Goal: Transaction & Acquisition: Purchase product/service

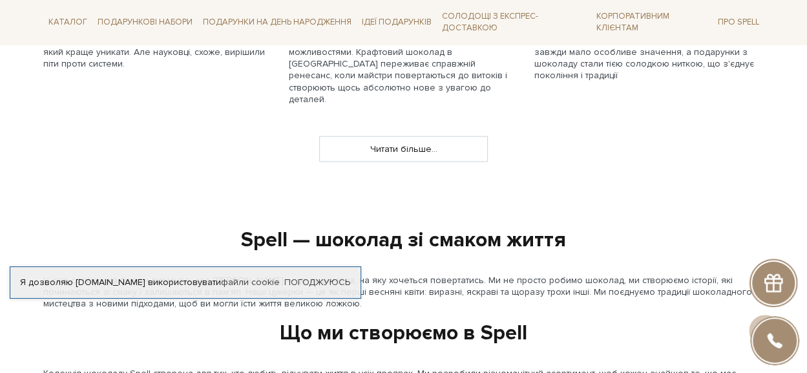
scroll to position [1291, 0]
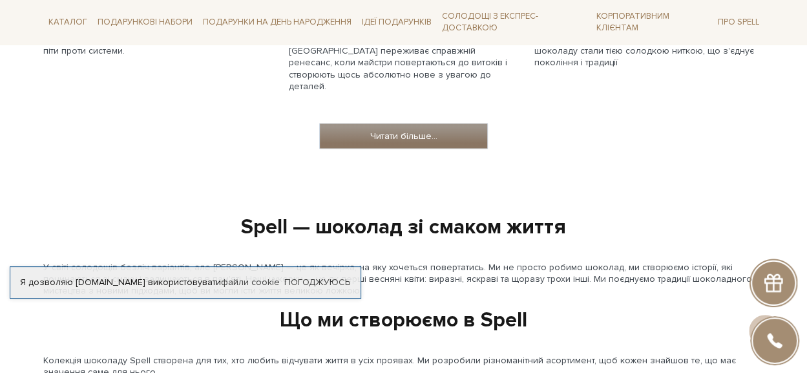
click at [418, 132] on link "Читати більше..." at bounding box center [403, 136] width 167 height 25
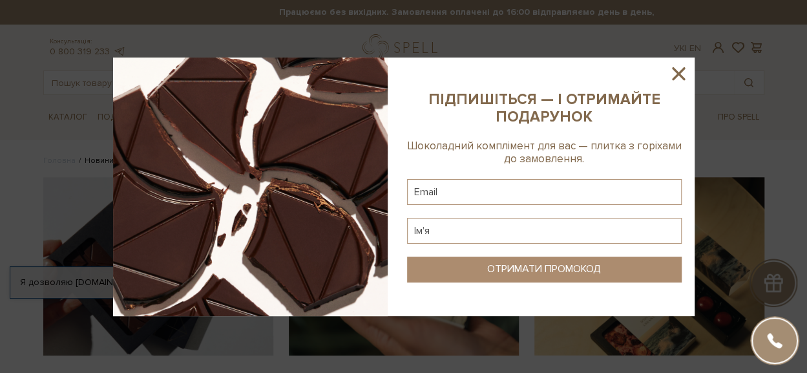
click at [678, 74] on icon at bounding box center [678, 73] width 13 height 13
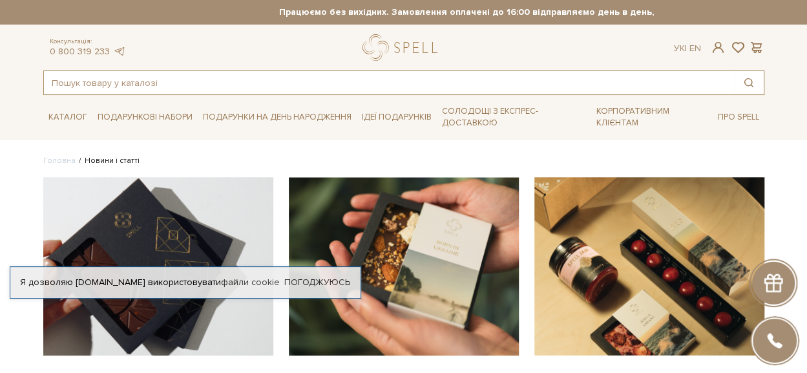
click at [517, 86] on input "text" at bounding box center [389, 82] width 690 height 23
type input "neptune"
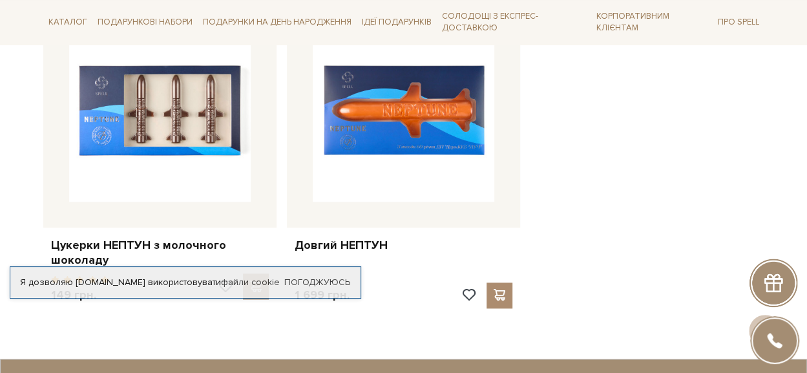
scroll to position [646, 0]
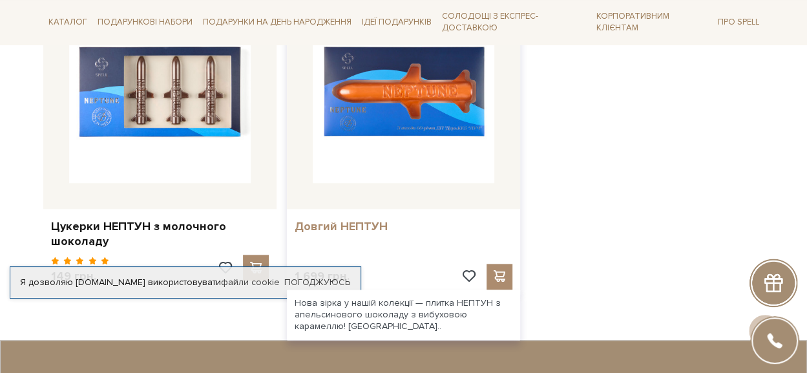
click at [364, 234] on link "Довгий НЕПТУН" at bounding box center [403, 226] width 218 height 15
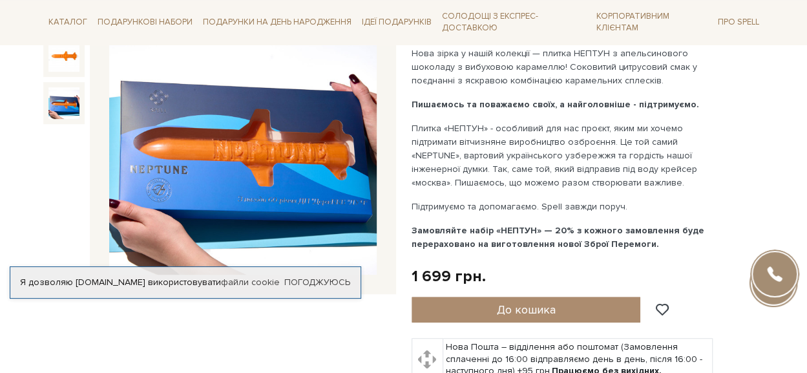
click at [48, 95] on img at bounding box center [64, 103] width 32 height 32
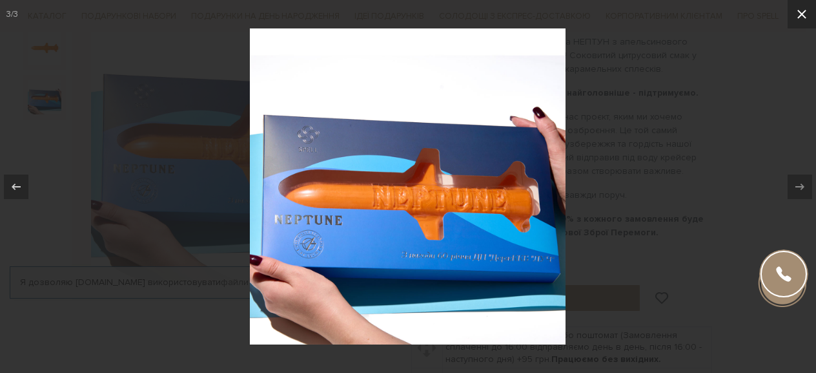
click at [806, 16] on button at bounding box center [802, 14] width 28 height 28
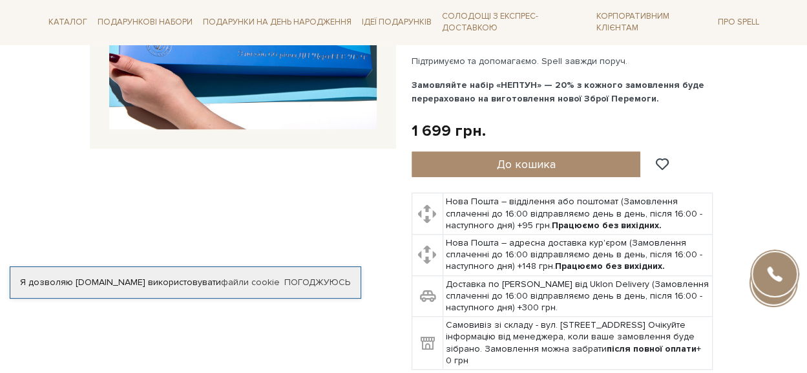
scroll to position [452, 0]
